Goal: Information Seeking & Learning: Learn about a topic

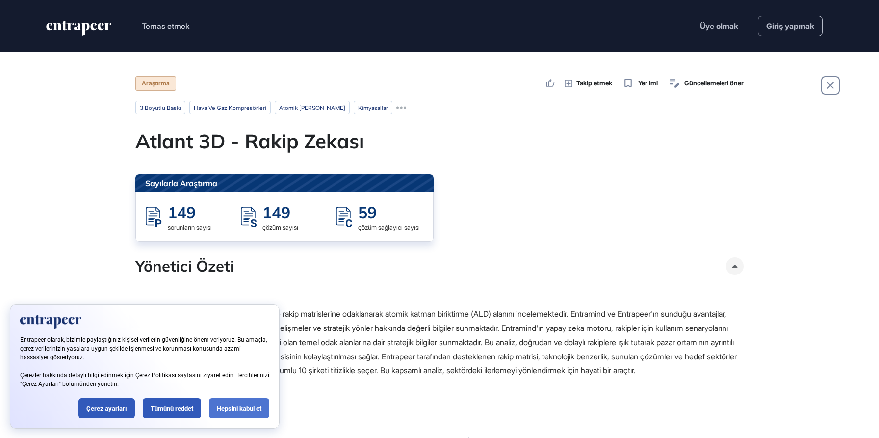
click at [238, 409] on font "Hepsini kabul et" at bounding box center [239, 407] width 45 height 7
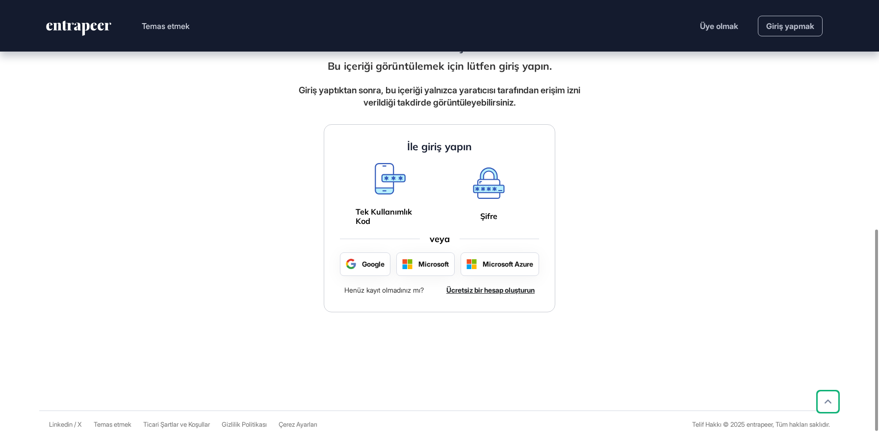
scroll to position [488, 0]
click at [487, 194] on icon at bounding box center [488, 182] width 31 height 31
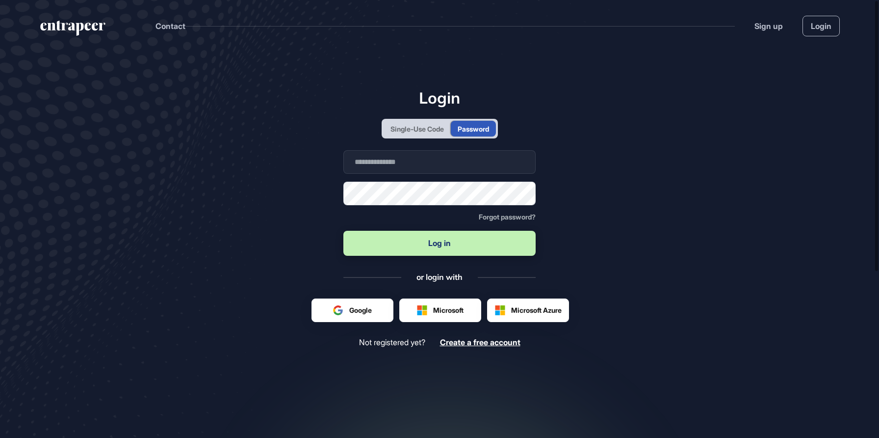
scroll to position [0, 0]
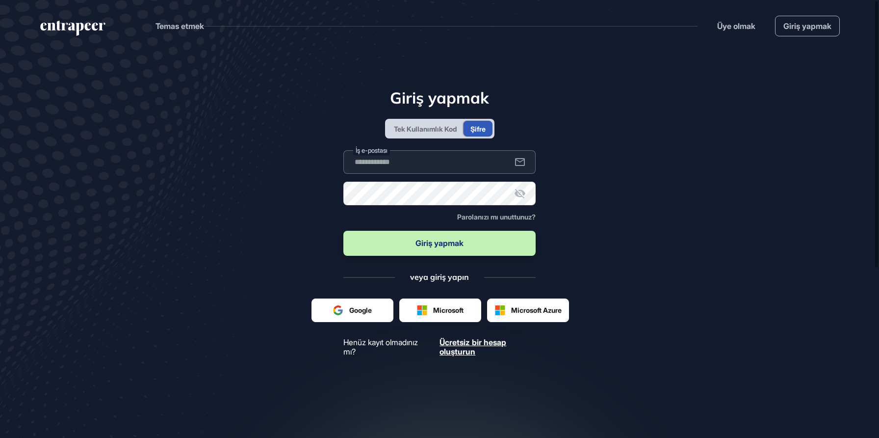
click at [412, 170] on input "text" at bounding box center [439, 162] width 192 height 24
type input "**********"
click at [425, 236] on button "Giriş yapmak" at bounding box center [439, 243] width 192 height 25
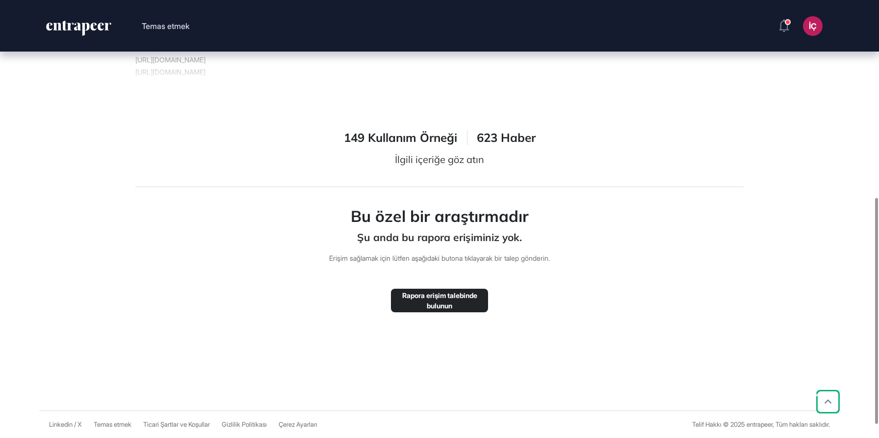
scroll to position [374, 0]
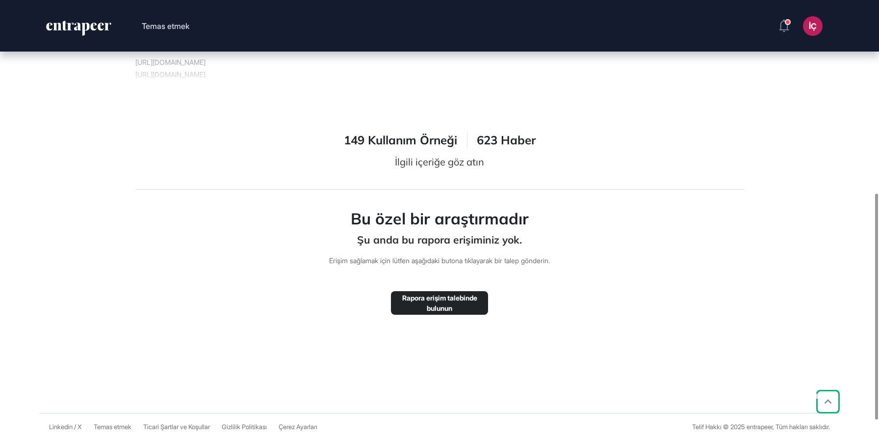
click at [501, 147] on font "623 Haber" at bounding box center [506, 139] width 59 height 15
click at [461, 168] on font "İlgili içeriğe göz atın" at bounding box center [439, 161] width 89 height 12
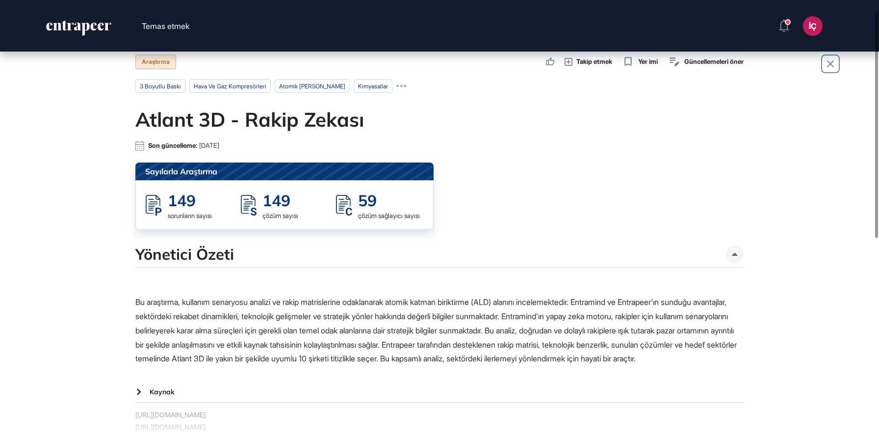
scroll to position [0, 0]
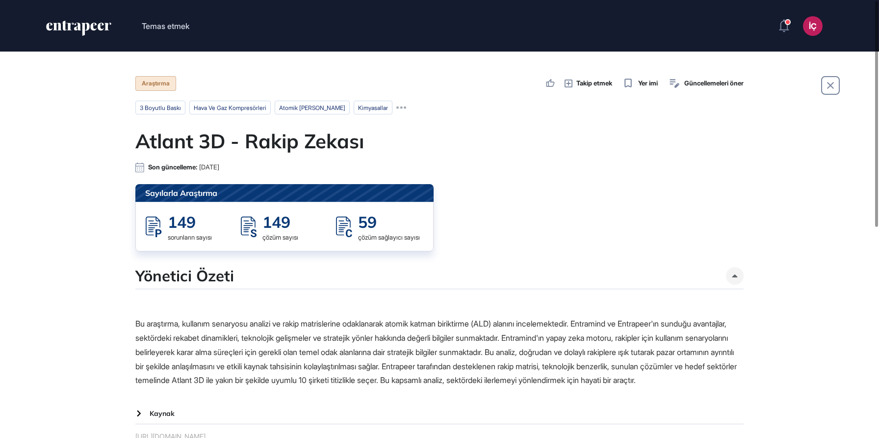
click at [365, 229] on font "59" at bounding box center [367, 222] width 19 height 20
click at [297, 231] on div "149" at bounding box center [280, 222] width 36 height 20
click at [242, 109] on font "hava ve gaz kompresörleri" at bounding box center [230, 107] width 73 height 7
click at [169, 87] on div "Araştırma" at bounding box center [155, 83] width 41 height 15
